Goal: Task Accomplishment & Management: Manage account settings

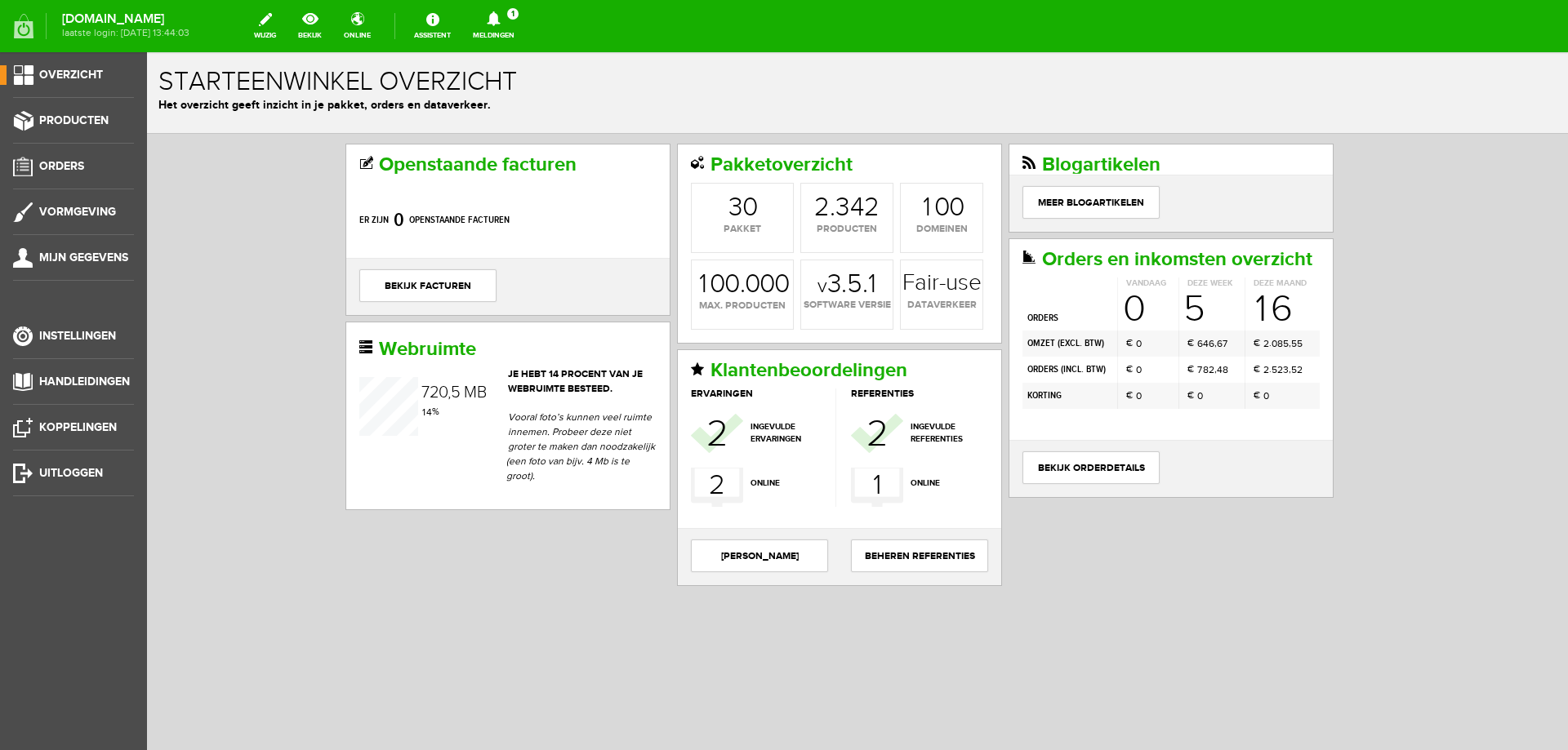
click at [524, 35] on link "Meldingen 1 Nieuwe orders Er is een nieuwe order( #2502 ) geplaatst door [PERSO…" at bounding box center [494, 26] width 61 height 36
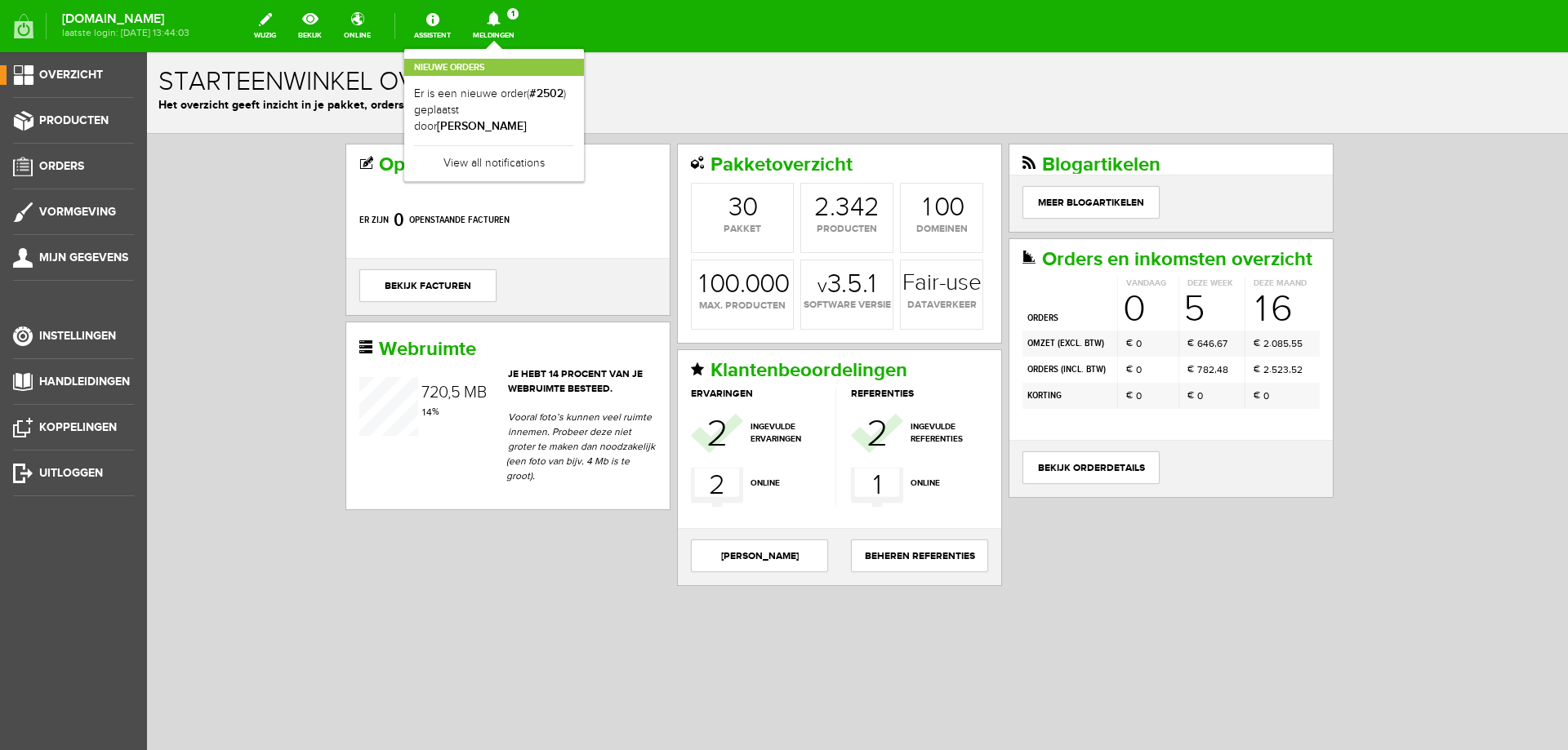
click at [524, 35] on link "Meldingen 1 Nieuwe orders Er is een nieuwe order( #2502 ) geplaatst door [PERSO…" at bounding box center [494, 26] width 61 height 36
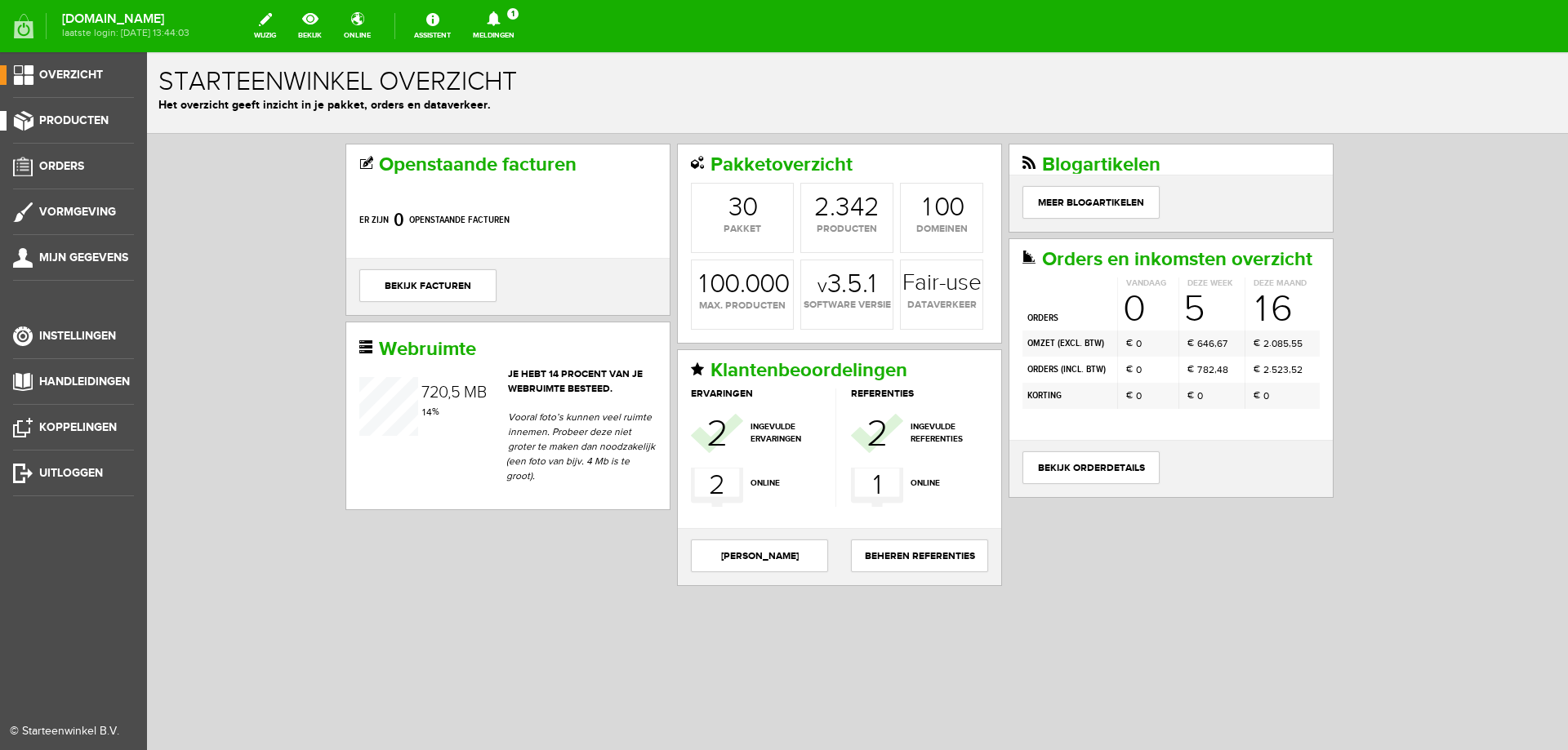
click at [72, 130] on li "Producten" at bounding box center [73, 127] width 121 height 32
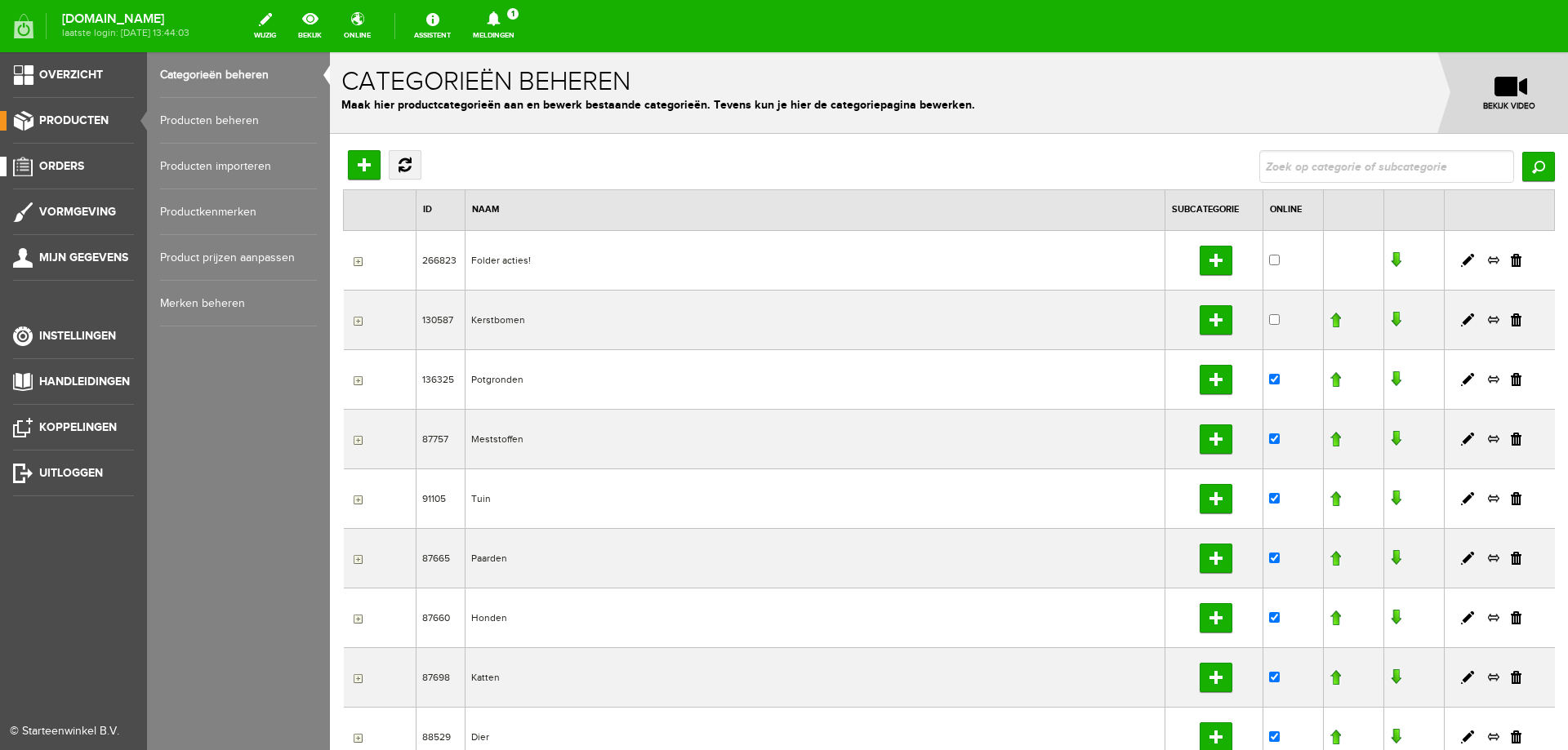
click at [80, 164] on span "Orders" at bounding box center [61, 166] width 45 height 14
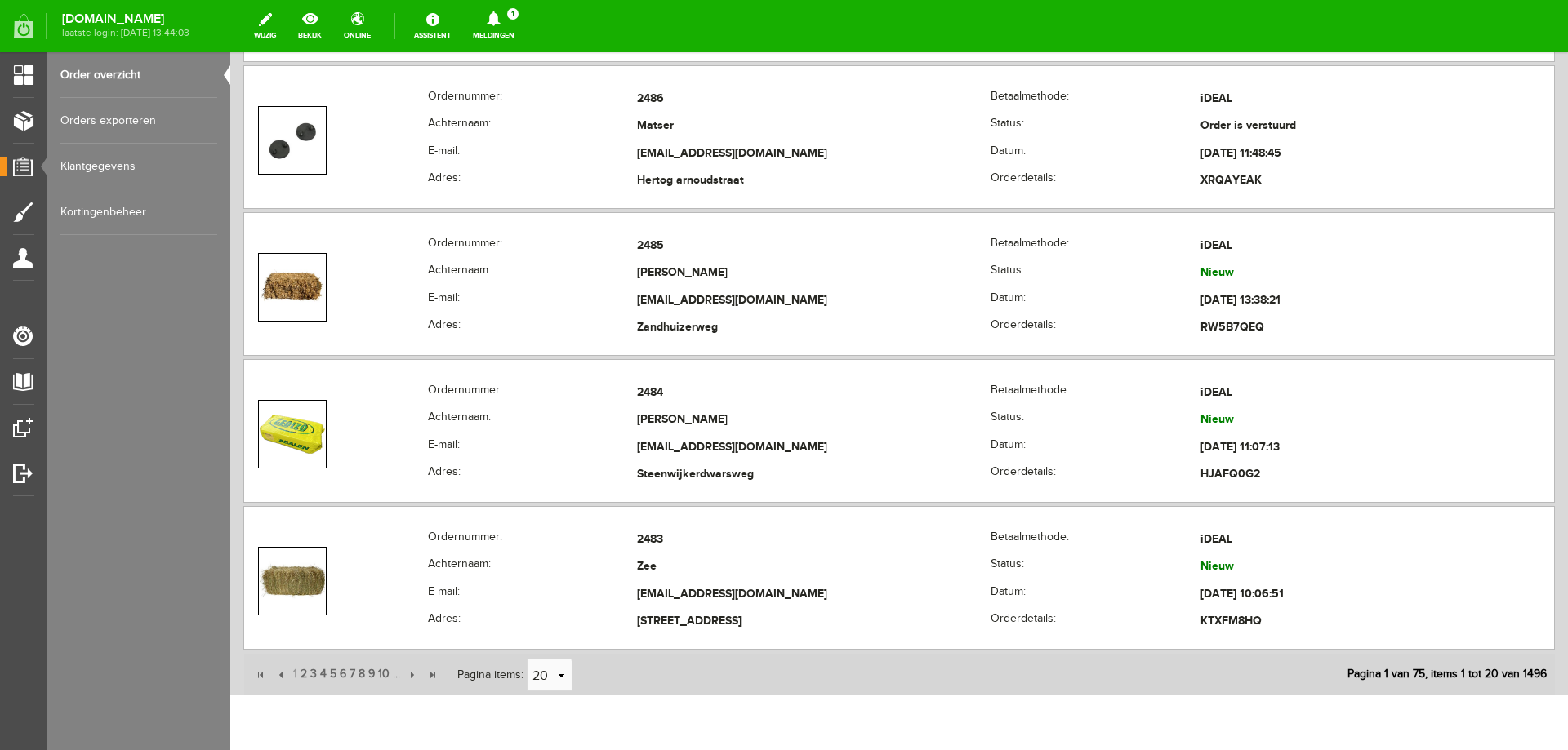
scroll to position [2774, 0]
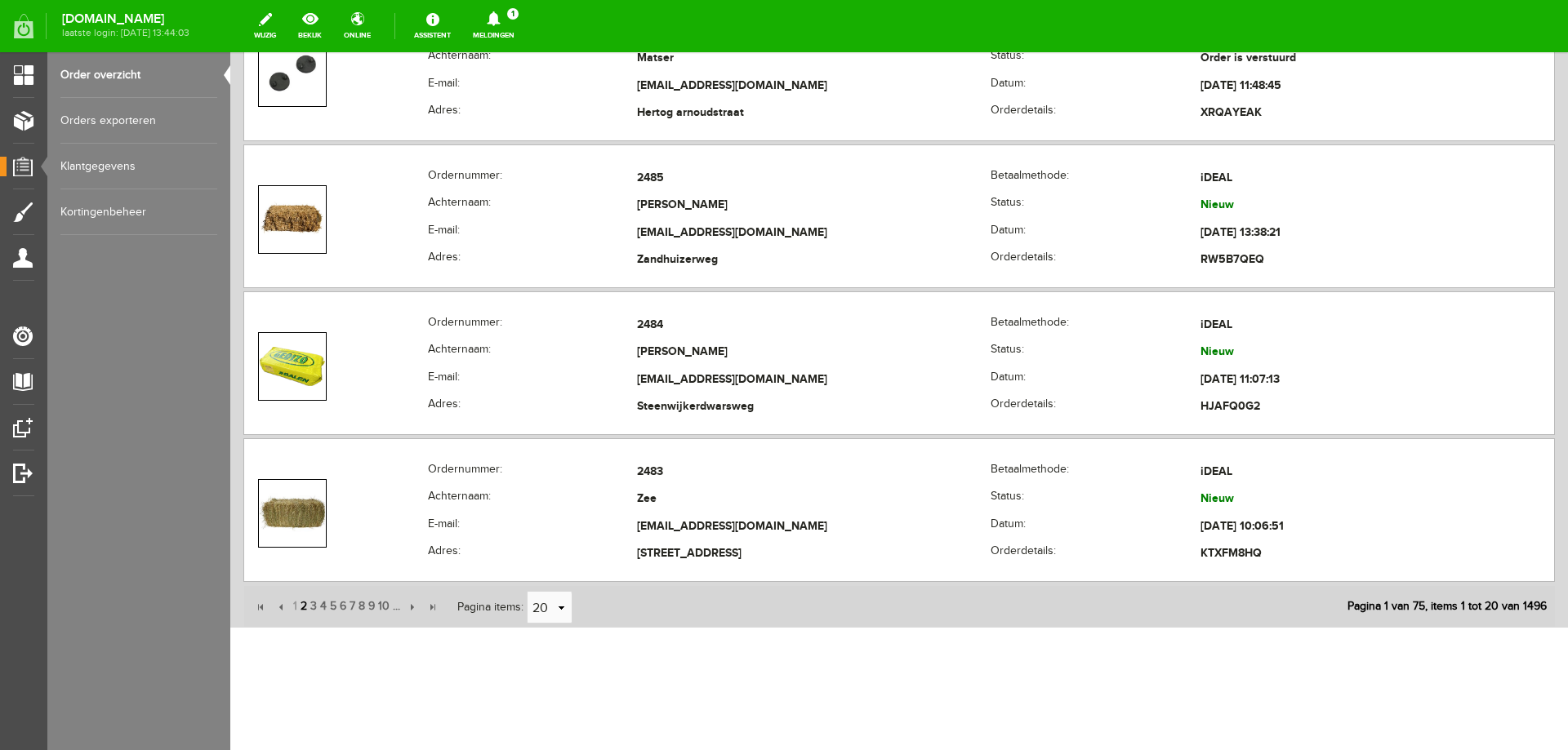
click at [300, 606] on span "2" at bounding box center [304, 606] width 9 height 32
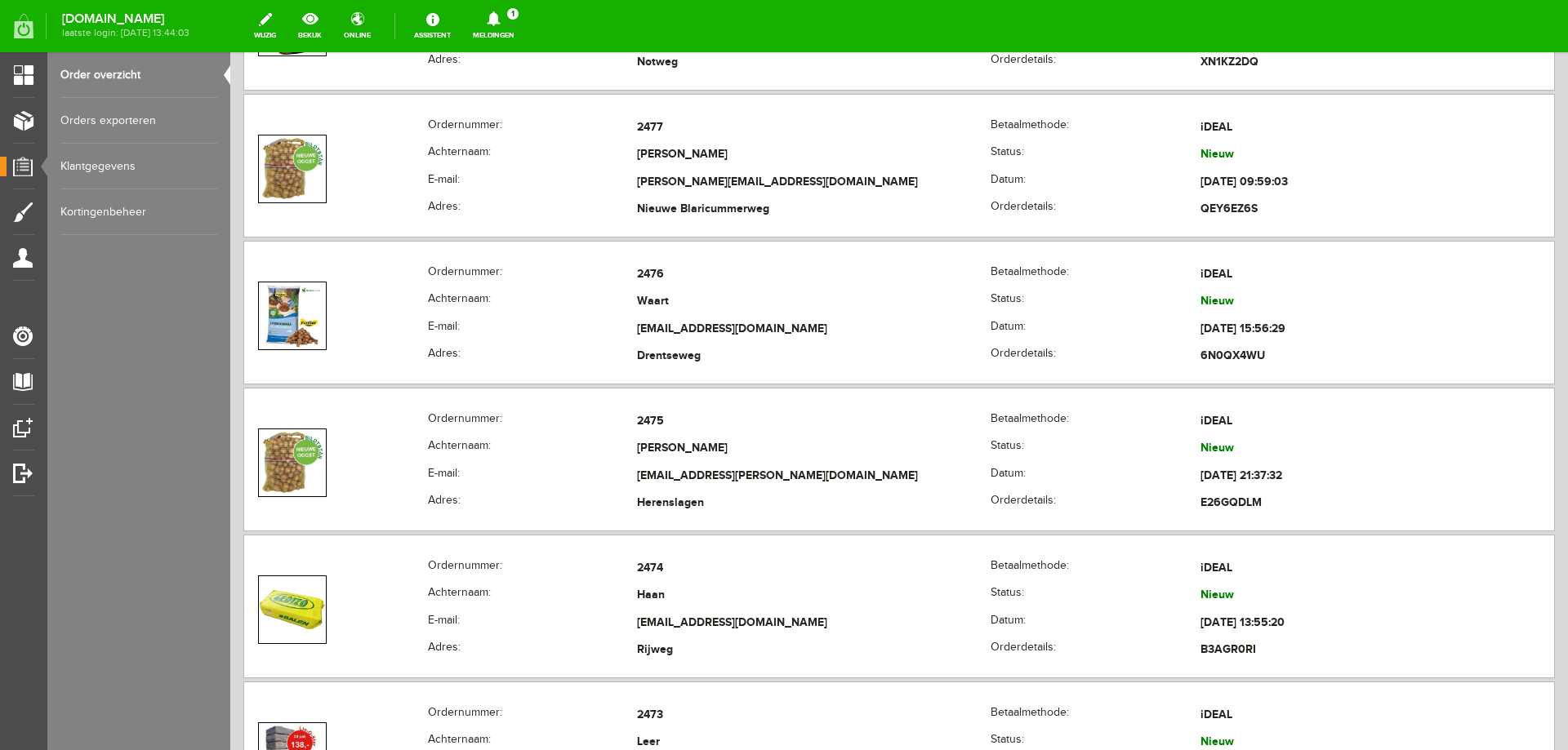
scroll to position [1059, 0]
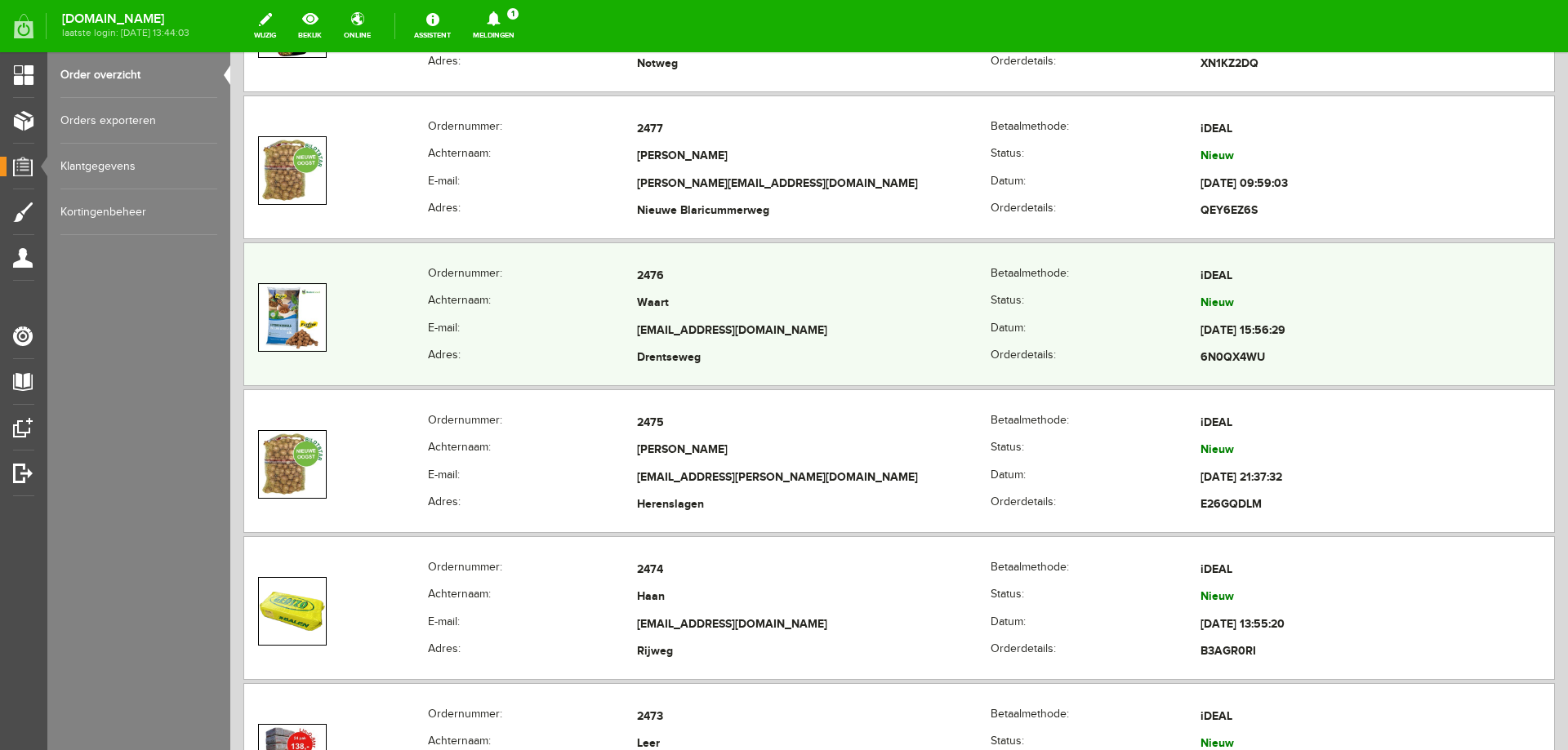
click at [741, 310] on td "Waart" at bounding box center [813, 304] width 354 height 28
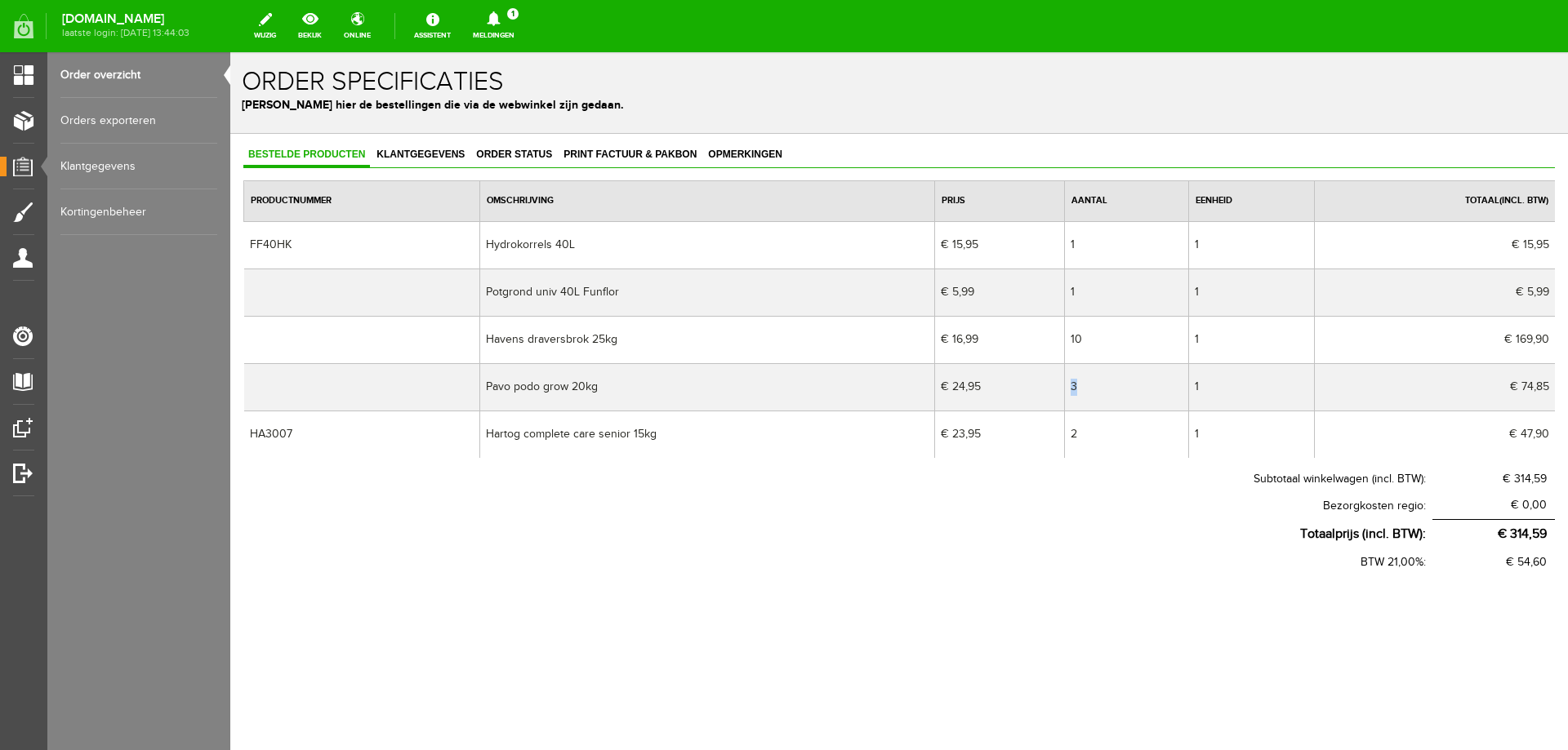
drag, startPoint x: 1118, startPoint y: 387, endPoint x: 1015, endPoint y: 389, distance: 103.0
click at [1015, 389] on tr "Pavo podo grow 20kg € 24,95 3 1 € 74,85 € 61,86" at bounding box center [900, 387] width 1311 height 48
